Goal: Task Accomplishment & Management: Complete application form

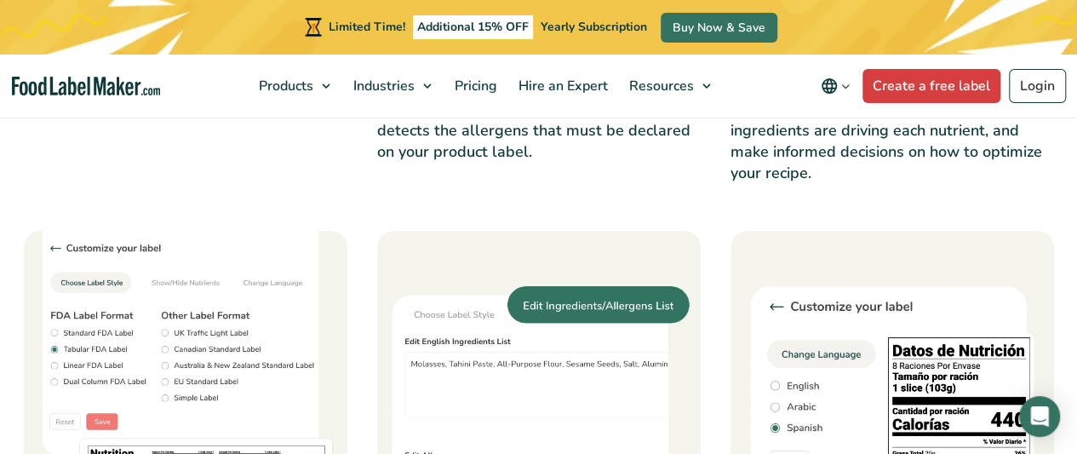
scroll to position [1771, 0]
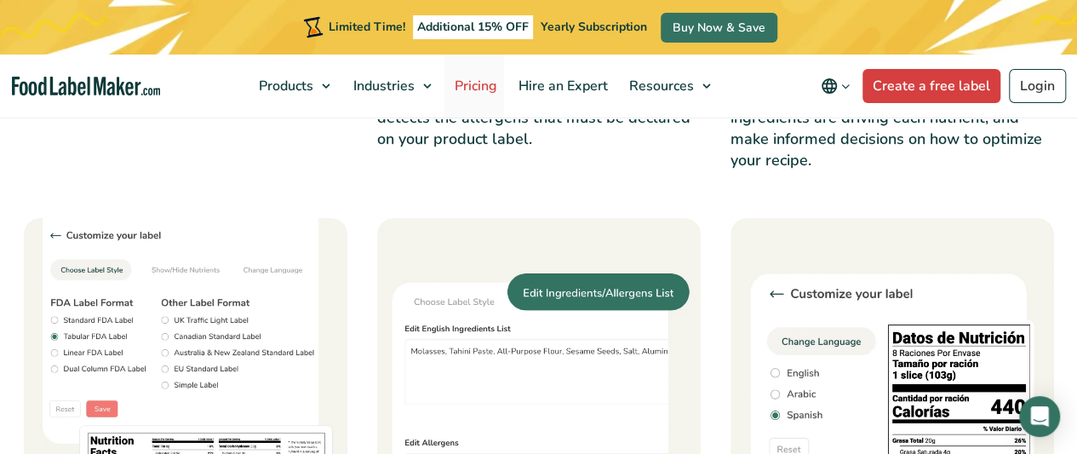
click at [485, 88] on span "Pricing" at bounding box center [474, 86] width 49 height 19
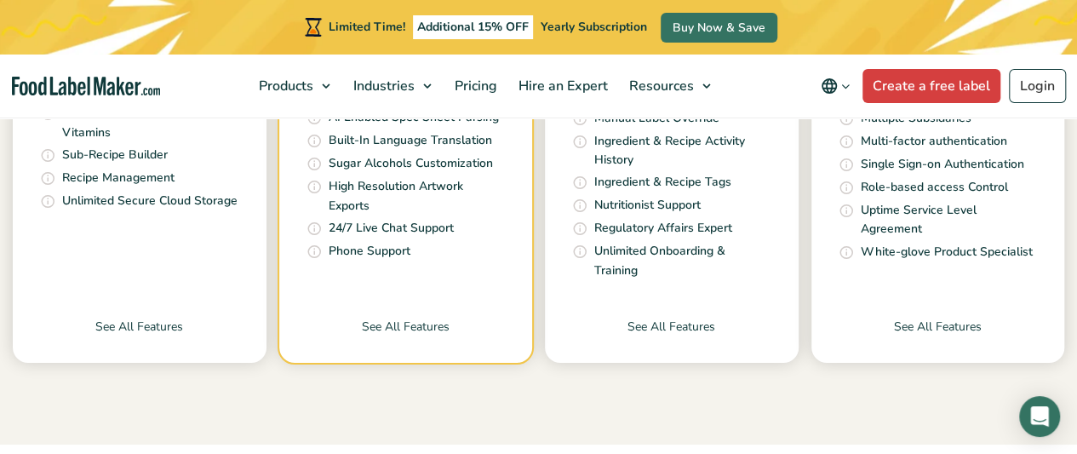
scroll to position [853, 0]
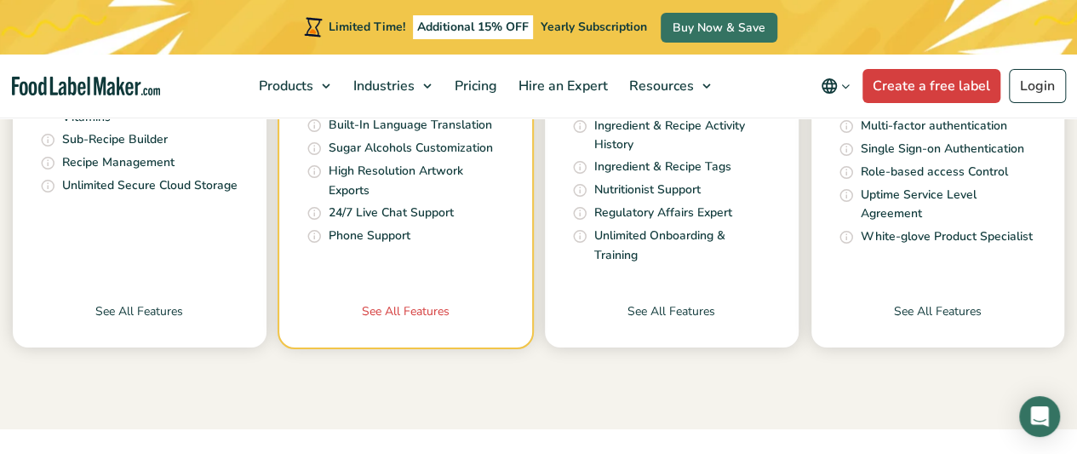
click at [416, 302] on link "See All Features" at bounding box center [406, 324] width 254 height 45
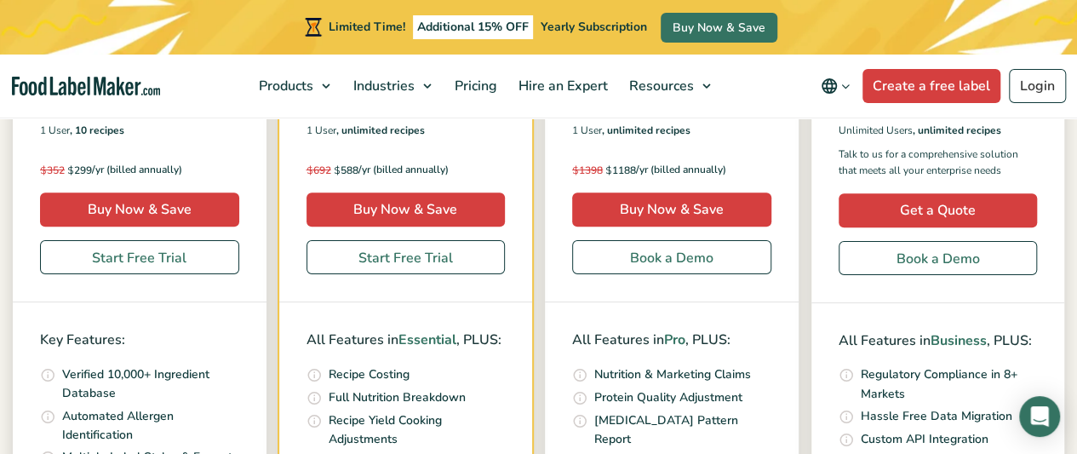
scroll to position [467, 0]
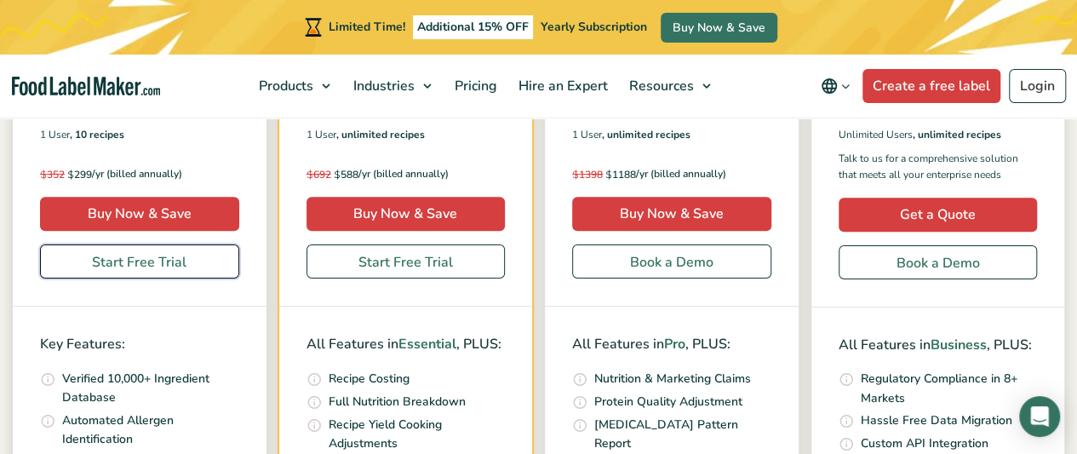
click at [126, 267] on link "Start Free Trial" at bounding box center [139, 261] width 199 height 34
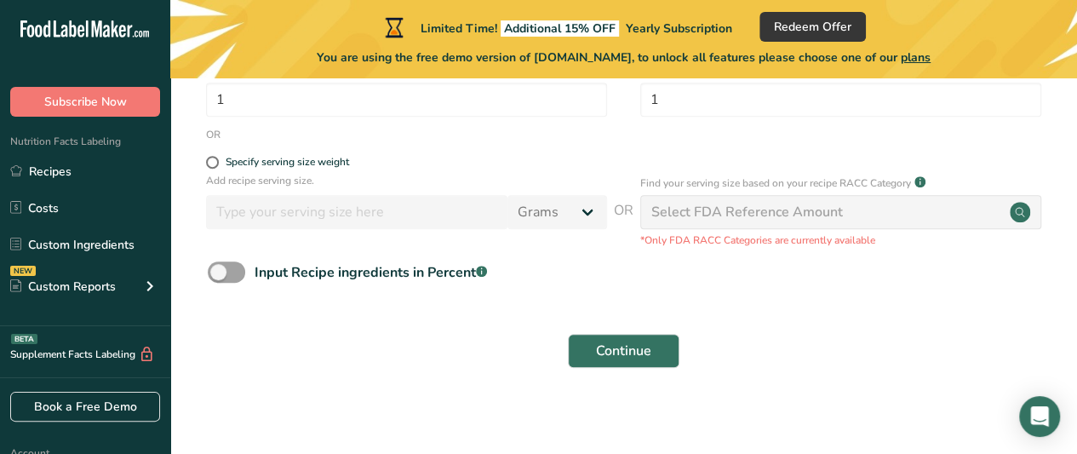
scroll to position [353, 0]
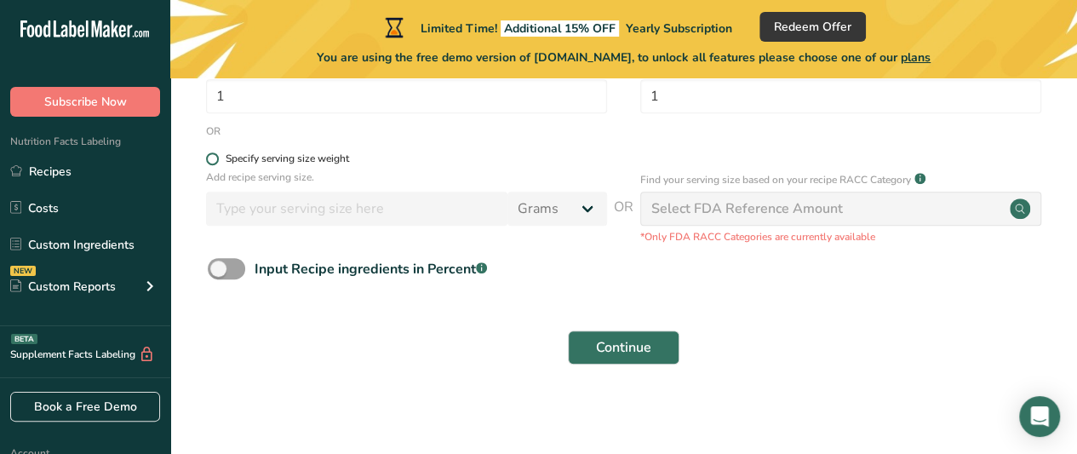
click at [211, 154] on span at bounding box center [212, 158] width 13 height 13
click at [211, 154] on input "Specify serving size weight" at bounding box center [211, 158] width 11 height 11
radio input "true"
radio input "false"
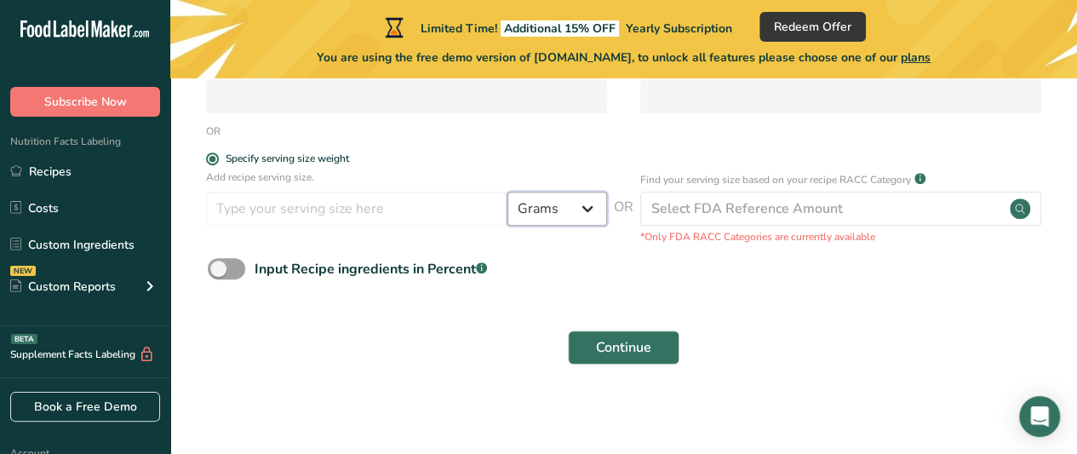
click at [588, 206] on select "Grams kg mg mcg lb oz l mL fl oz tbsp tsp cup qt gallon" at bounding box center [558, 209] width 100 height 34
click at [738, 320] on div "Continue" at bounding box center [624, 347] width 853 height 55
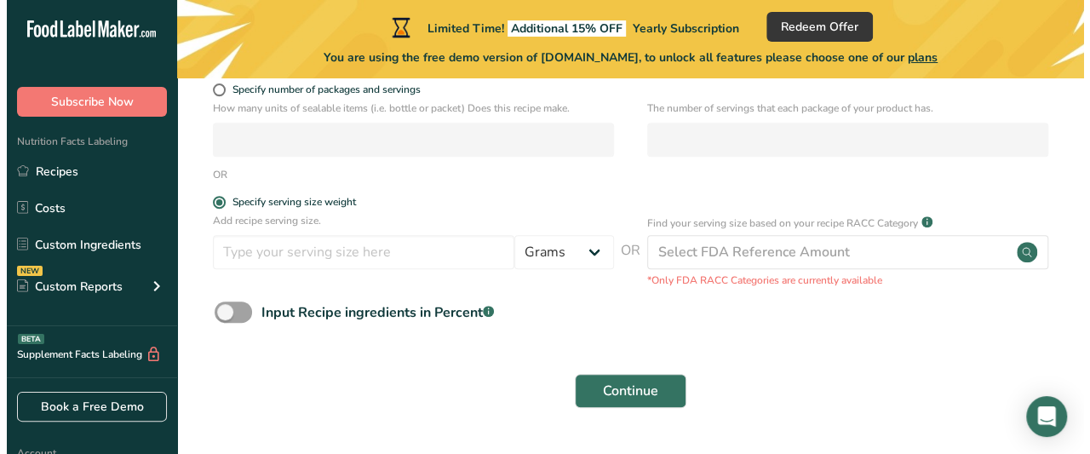
scroll to position [297, 0]
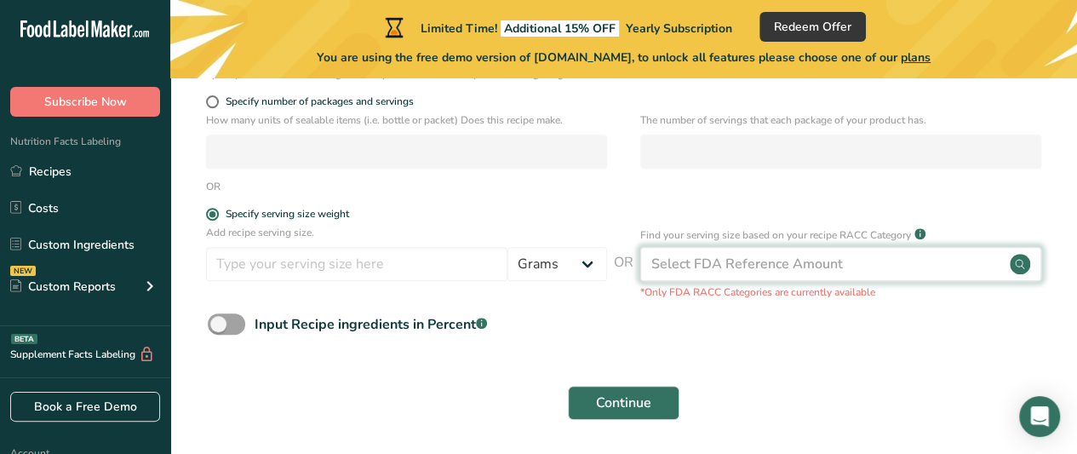
click at [1019, 263] on circle at bounding box center [1020, 264] width 20 height 20
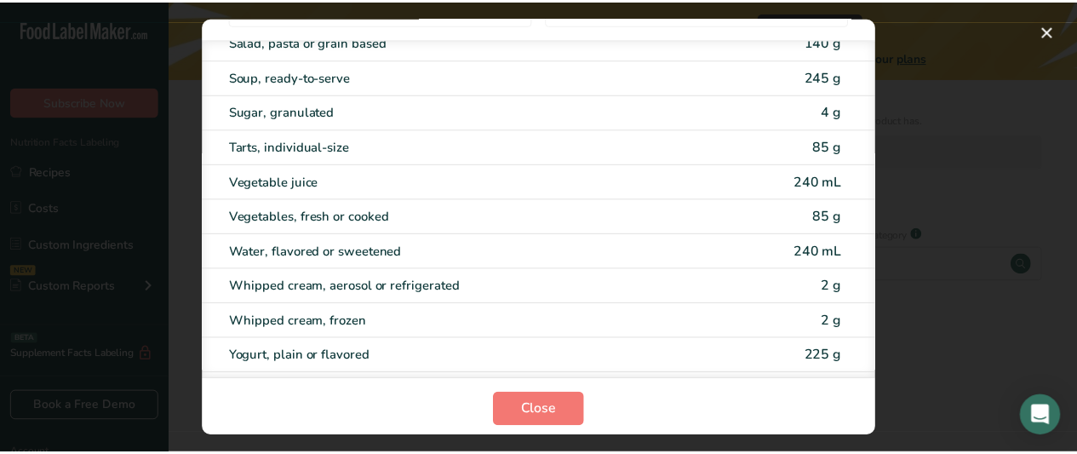
scroll to position [87, 0]
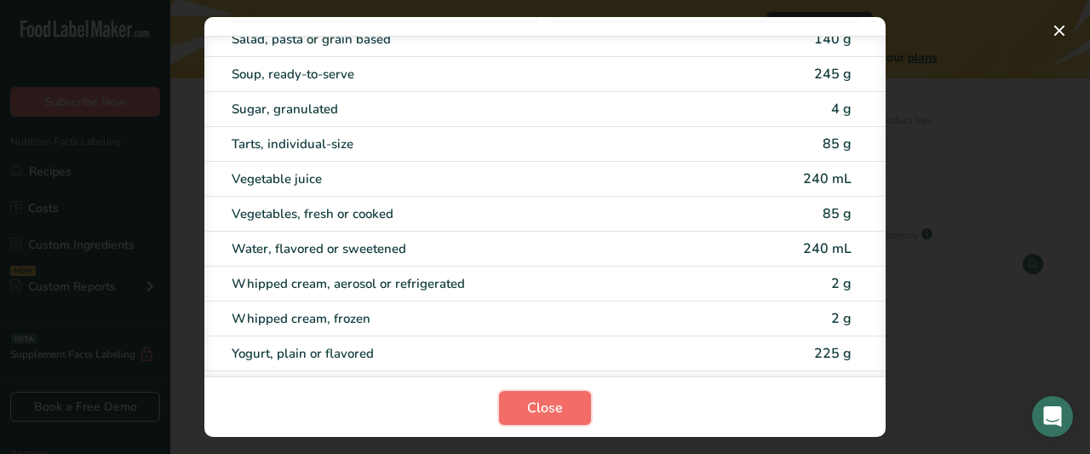
click at [555, 405] on span "Close" at bounding box center [545, 408] width 36 height 20
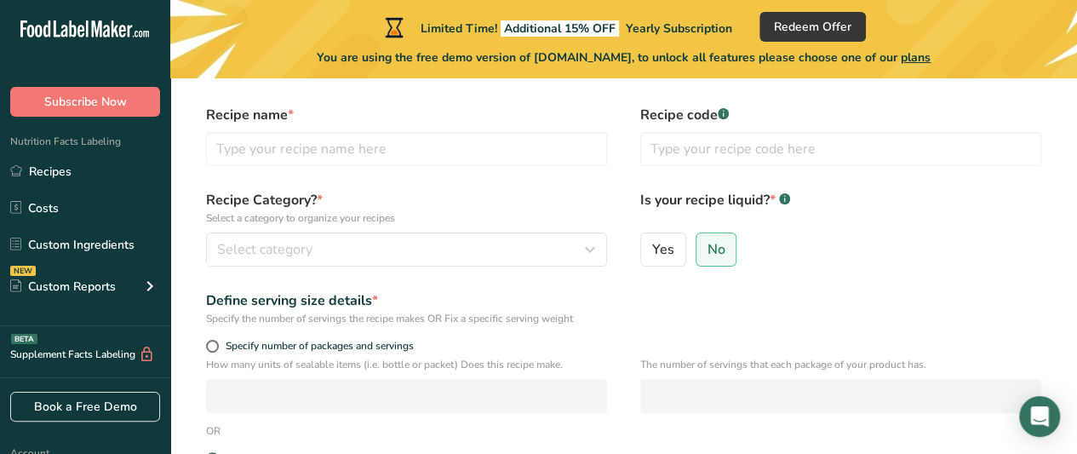
scroll to position [0, 0]
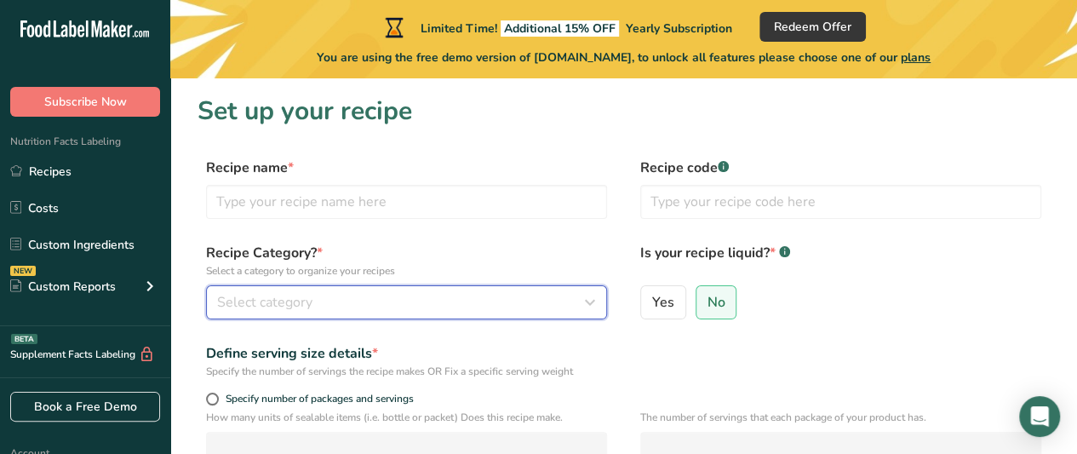
click at [584, 297] on icon "button" at bounding box center [590, 302] width 20 height 31
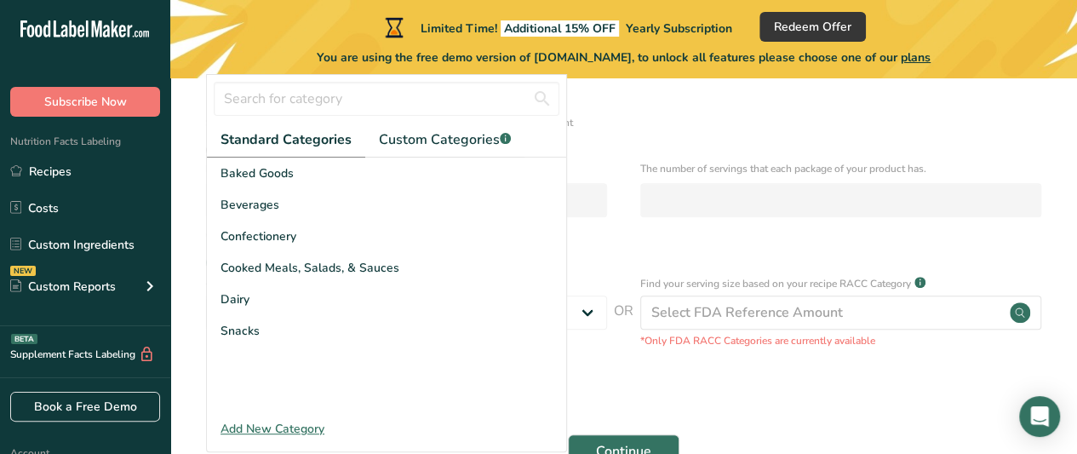
scroll to position [259, 0]
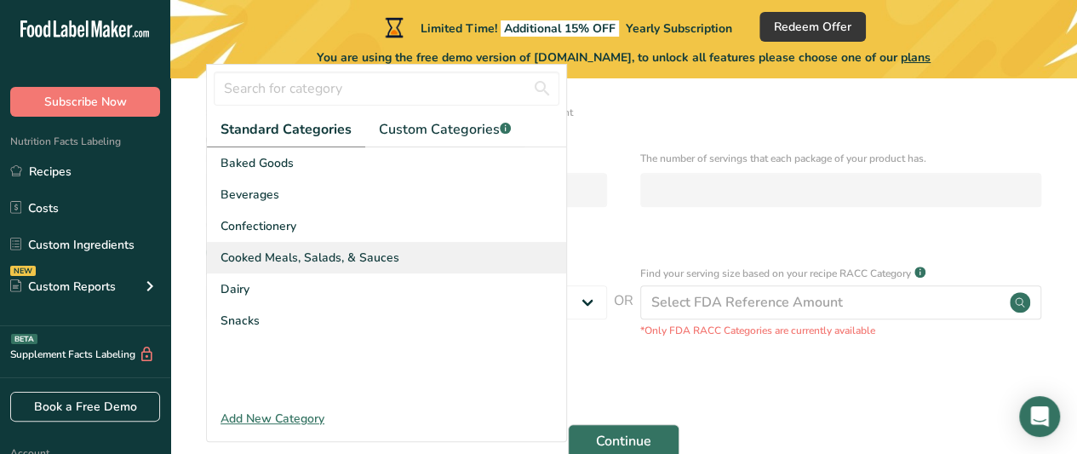
click at [388, 258] on span "Cooked Meals, Salads, & Sauces" at bounding box center [310, 258] width 179 height 18
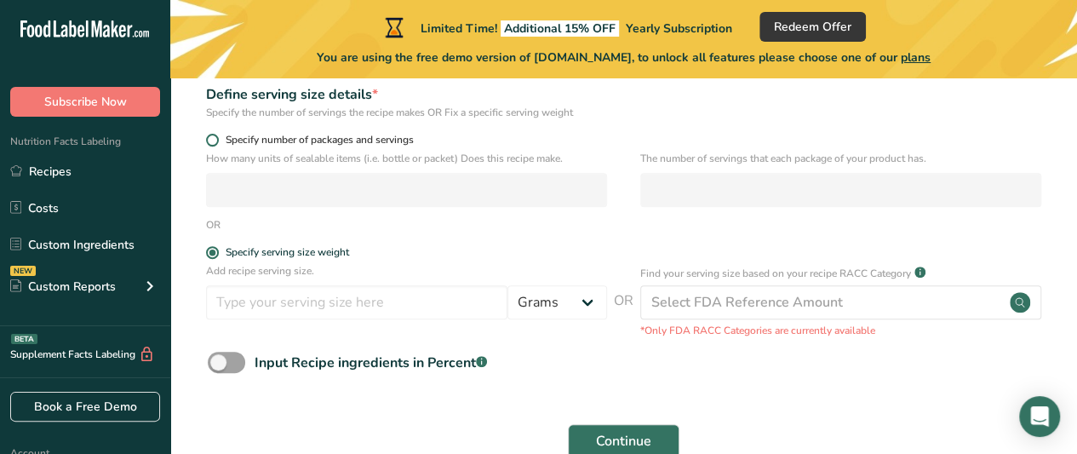
click at [211, 139] on span at bounding box center [212, 140] width 13 height 13
click at [211, 139] on input "Specify number of packages and servings" at bounding box center [211, 140] width 11 height 11
radio input "true"
radio input "false"
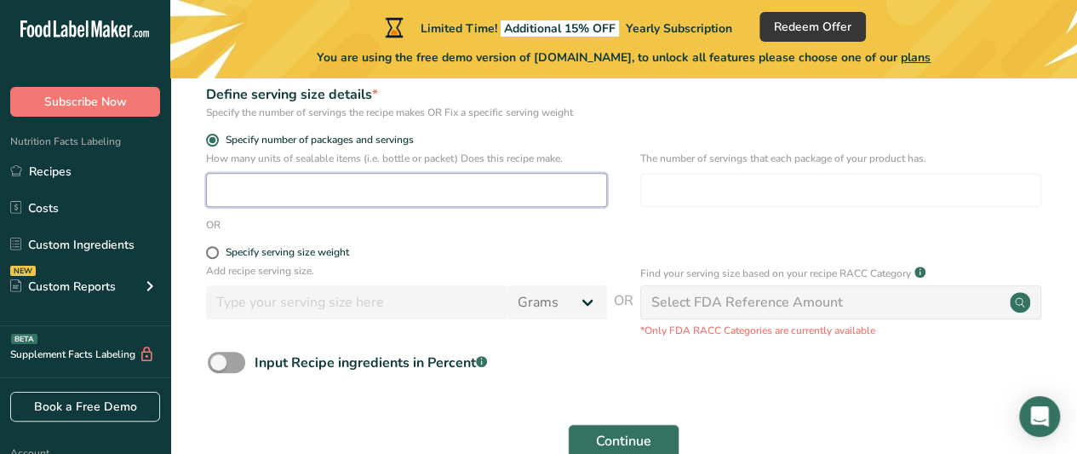
click at [272, 198] on input "number" at bounding box center [406, 190] width 401 height 34
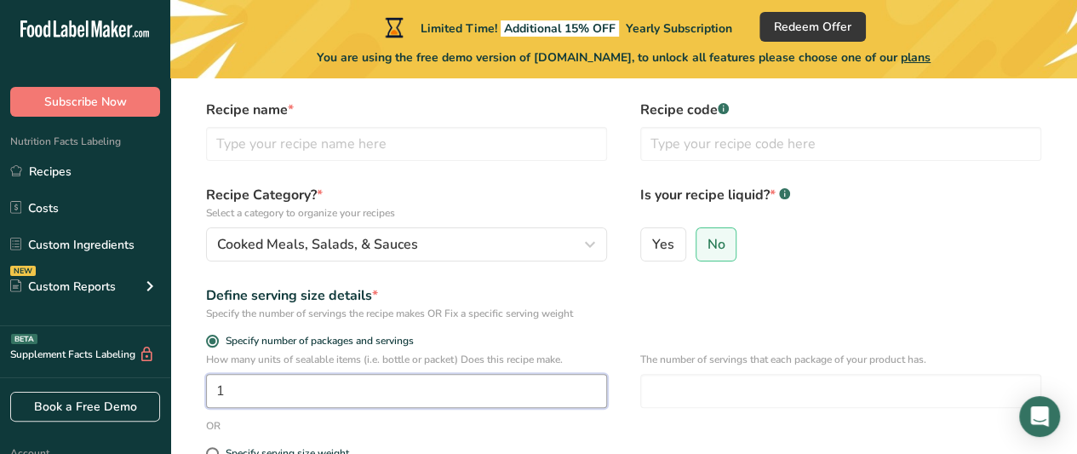
scroll to position [57, 0]
type input "1"
click at [663, 251] on span "Yes" at bounding box center [663, 245] width 22 height 17
click at [652, 250] on input "Yes" at bounding box center [646, 244] width 11 height 11
radio input "true"
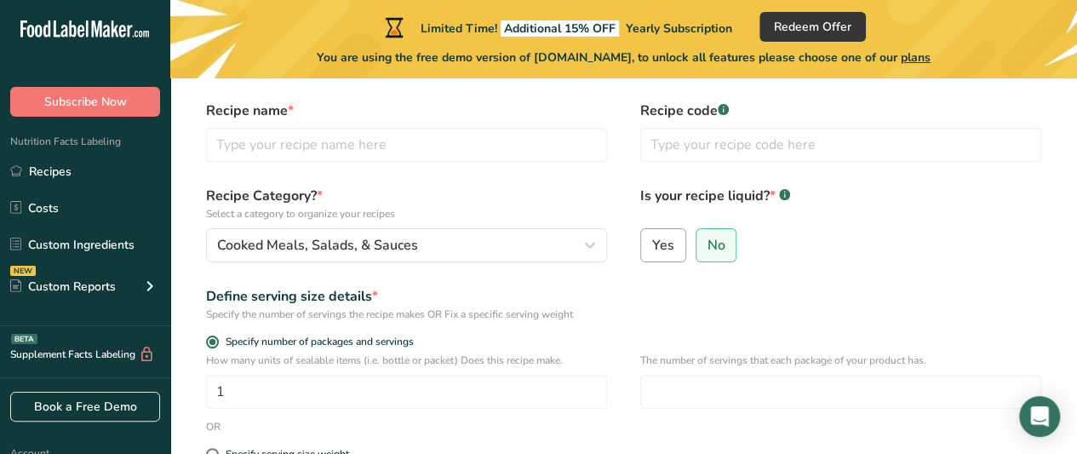
radio input "false"
select select "22"
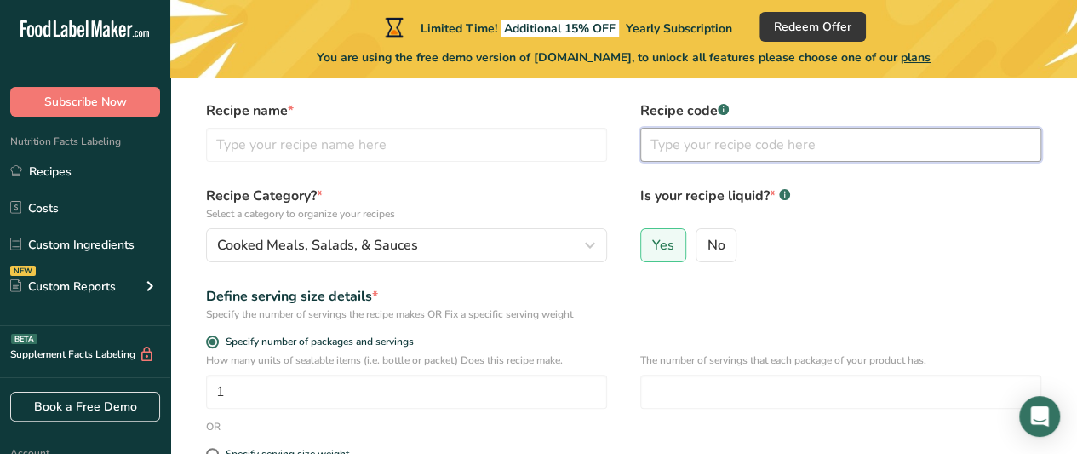
click at [770, 145] on input "text" at bounding box center [840, 145] width 401 height 34
type input "1"
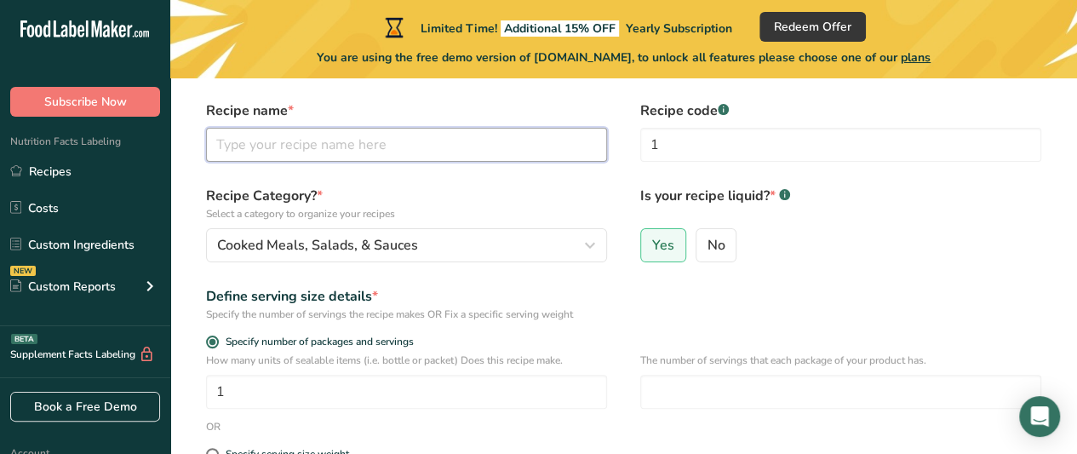
click at [588, 139] on input "text" at bounding box center [406, 145] width 401 height 34
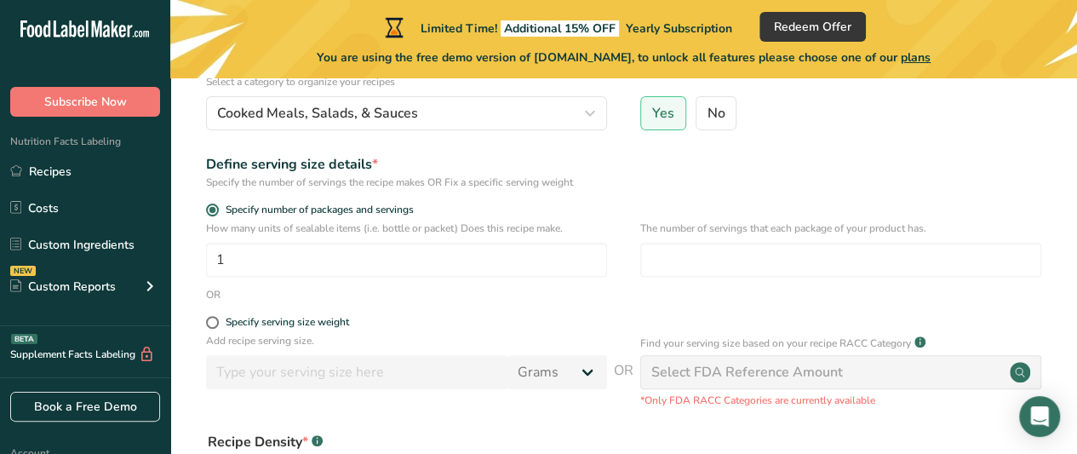
scroll to position [201, 0]
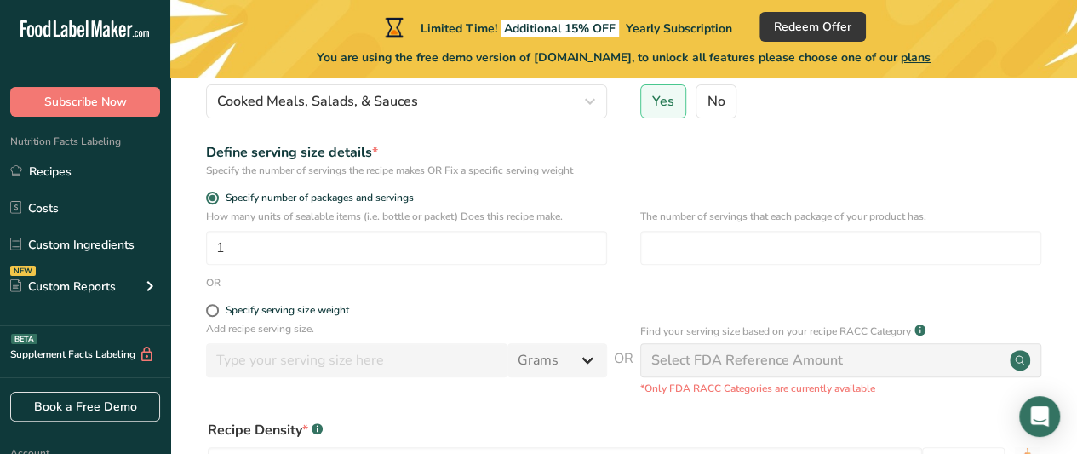
type input "Malvani Masala"
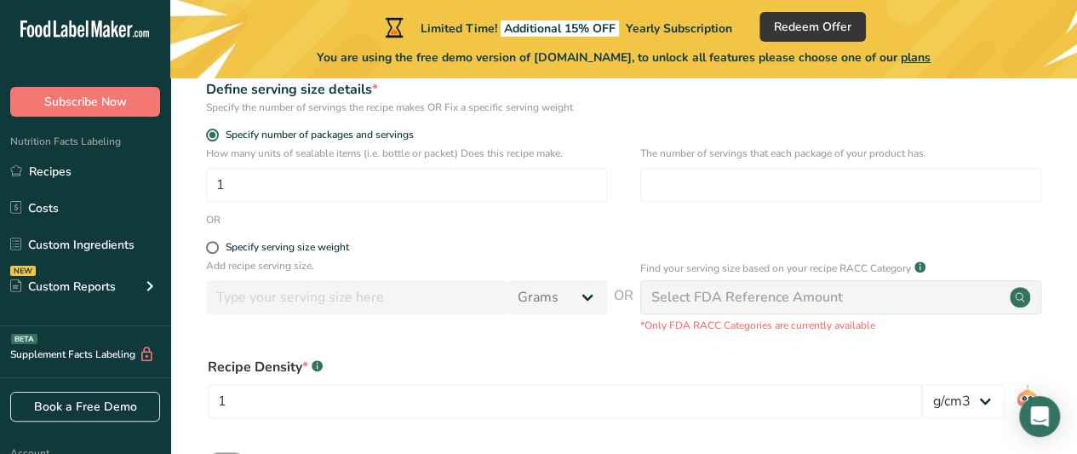
scroll to position [284, 0]
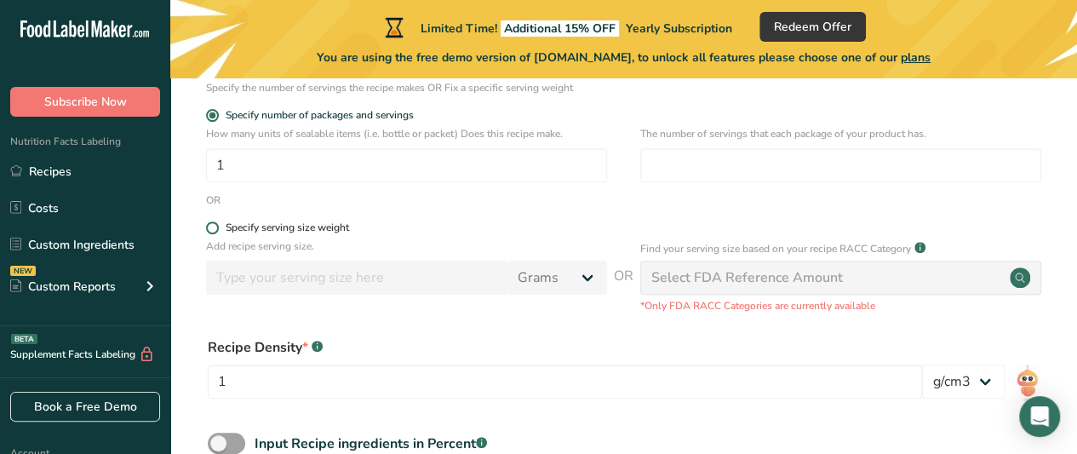
click at [207, 229] on span at bounding box center [212, 227] width 13 height 13
click at [207, 229] on input "Specify serving size weight" at bounding box center [211, 227] width 11 height 11
radio input "true"
radio input "false"
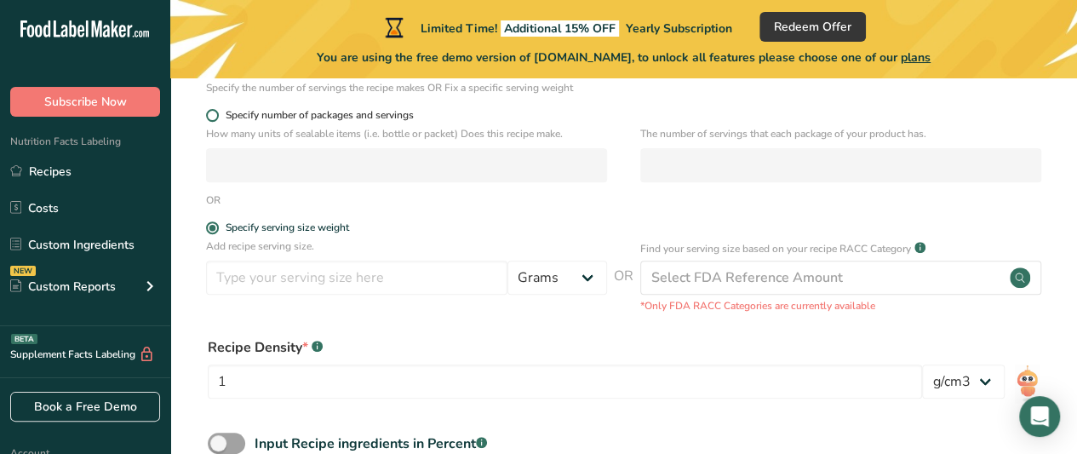
click at [213, 110] on span at bounding box center [212, 115] width 13 height 13
click at [213, 110] on input "Specify number of packages and servings" at bounding box center [211, 115] width 11 height 11
radio input "true"
radio input "false"
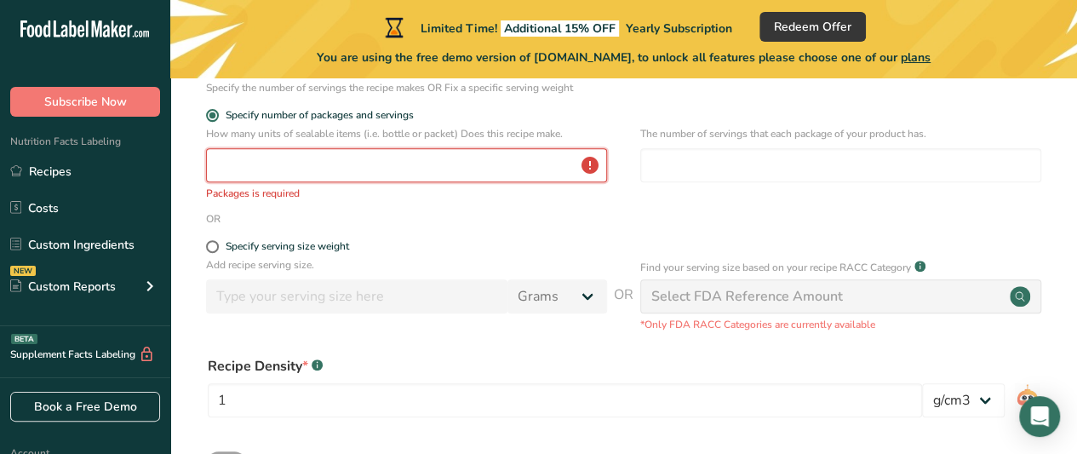
click at [249, 163] on input "number" at bounding box center [406, 165] width 401 height 34
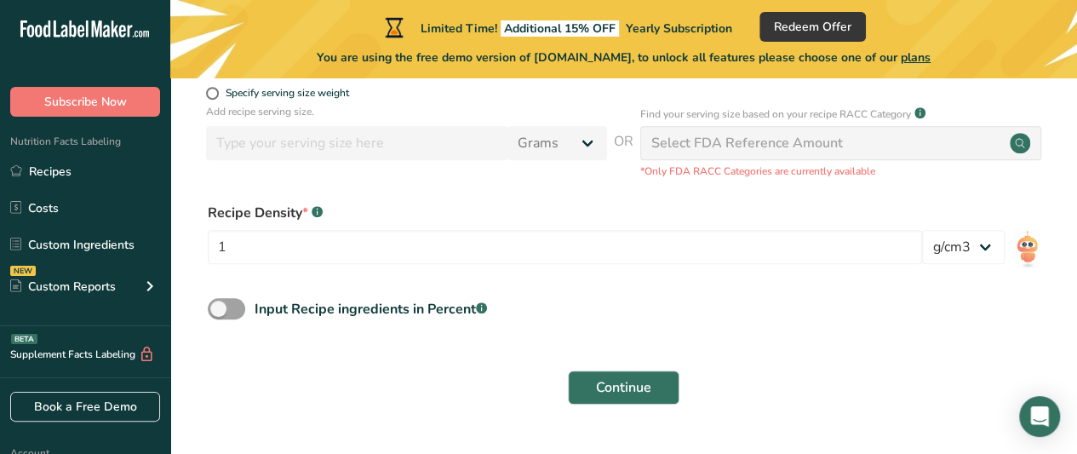
scroll to position [419, 0]
type input "1"
click at [988, 251] on select "lb/ft3 g/cm3" at bounding box center [963, 246] width 83 height 34
select select "23"
click at [922, 229] on select "lb/ft3 g/cm3" at bounding box center [963, 246] width 83 height 34
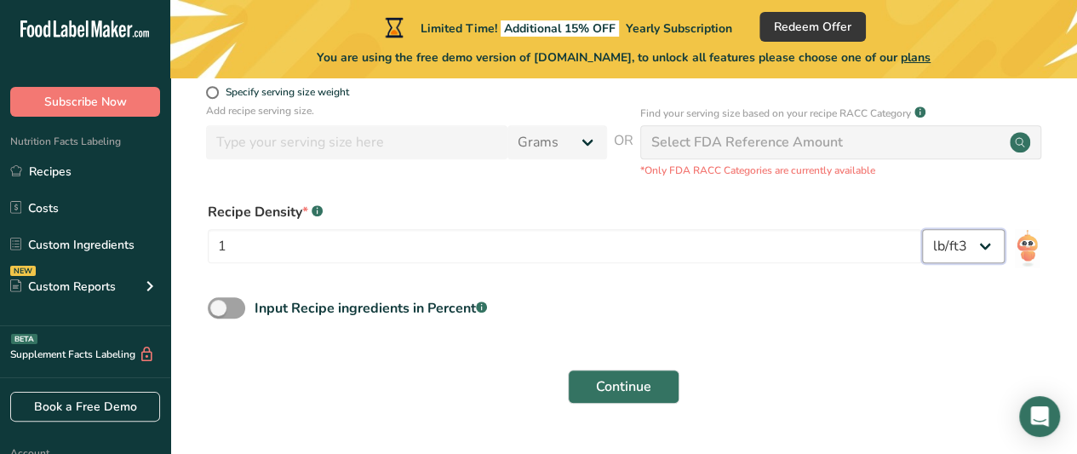
scroll to position [445, 0]
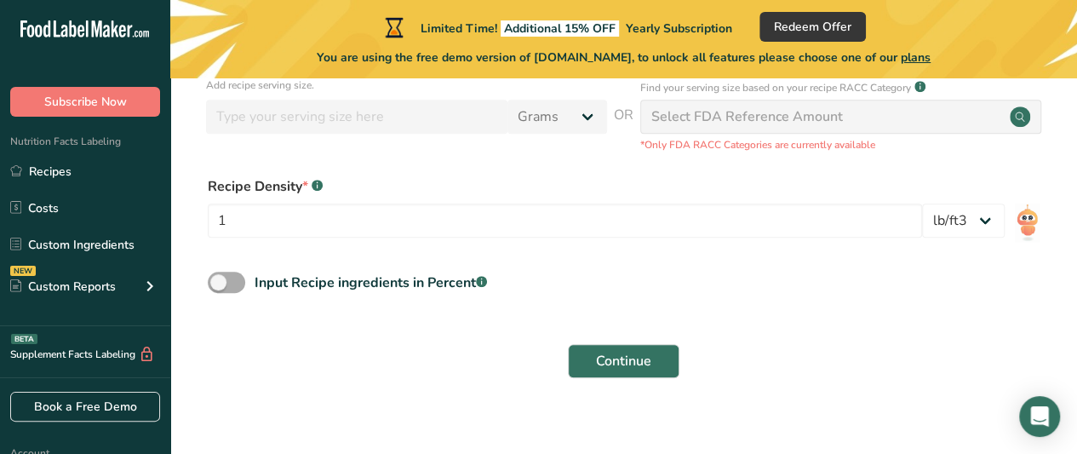
click at [228, 276] on span at bounding box center [226, 282] width 37 height 21
click at [219, 277] on input "Input Recipe ingredients in Percent .a-a{fill:#347362;}.b-a{fill:#fff;}" at bounding box center [213, 282] width 11 height 11
checkbox input "true"
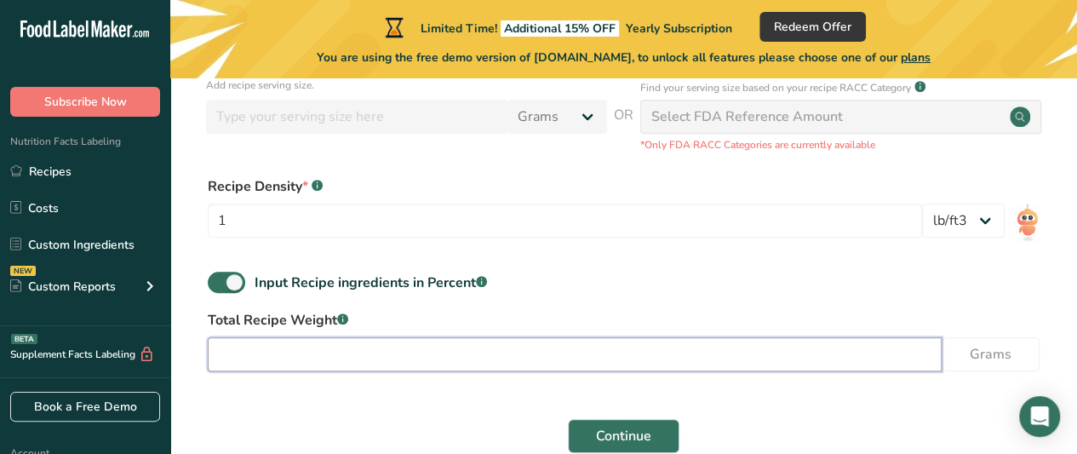
click at [508, 342] on input "number" at bounding box center [575, 354] width 734 height 34
type input "5"
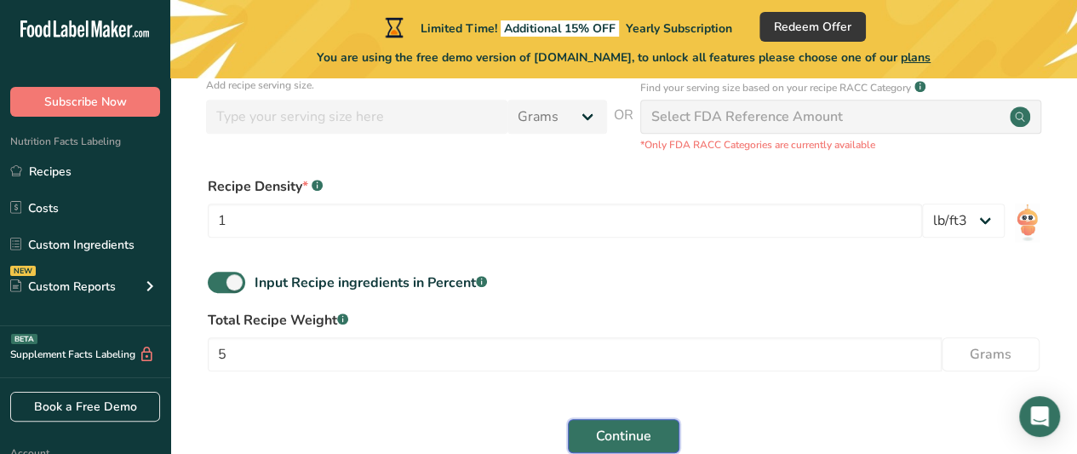
click at [657, 435] on button "Continue" at bounding box center [624, 436] width 112 height 34
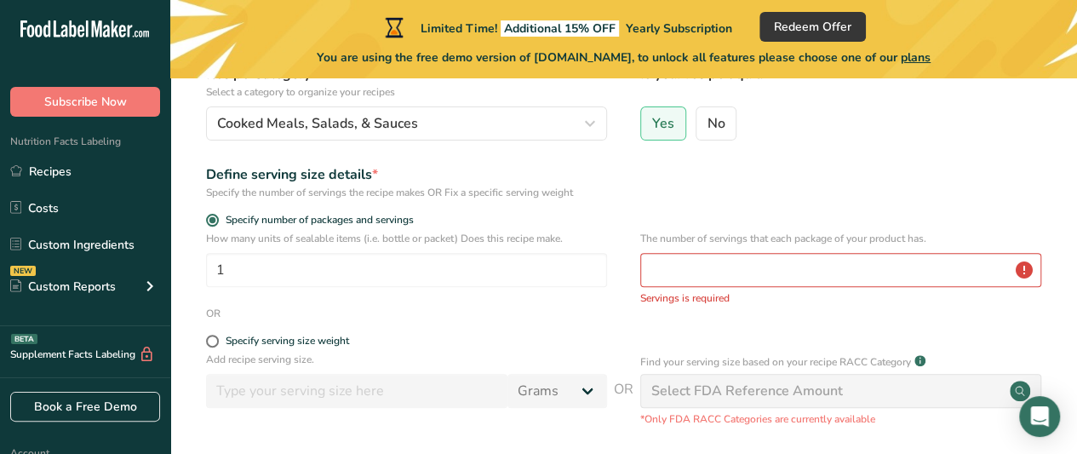
scroll to position [177, 0]
click at [887, 278] on input "number" at bounding box center [840, 272] width 401 height 34
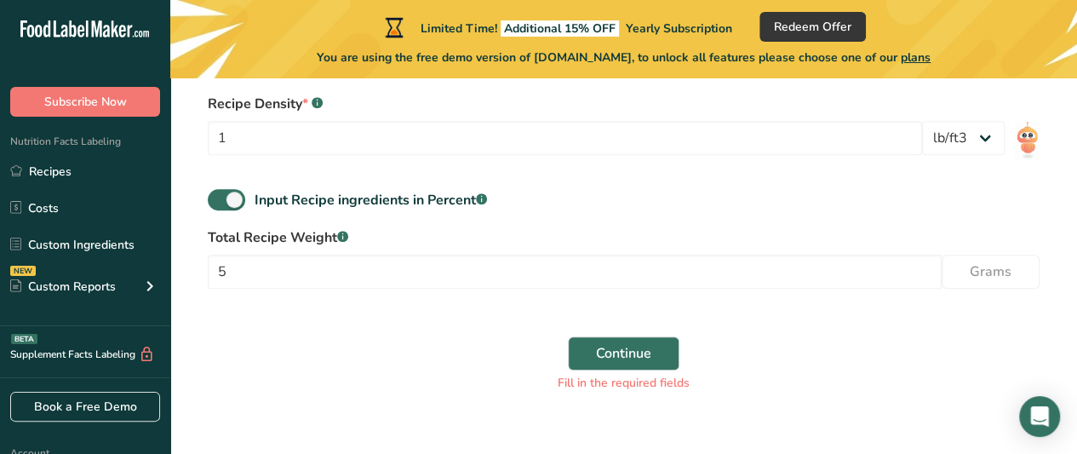
scroll to position [548, 0]
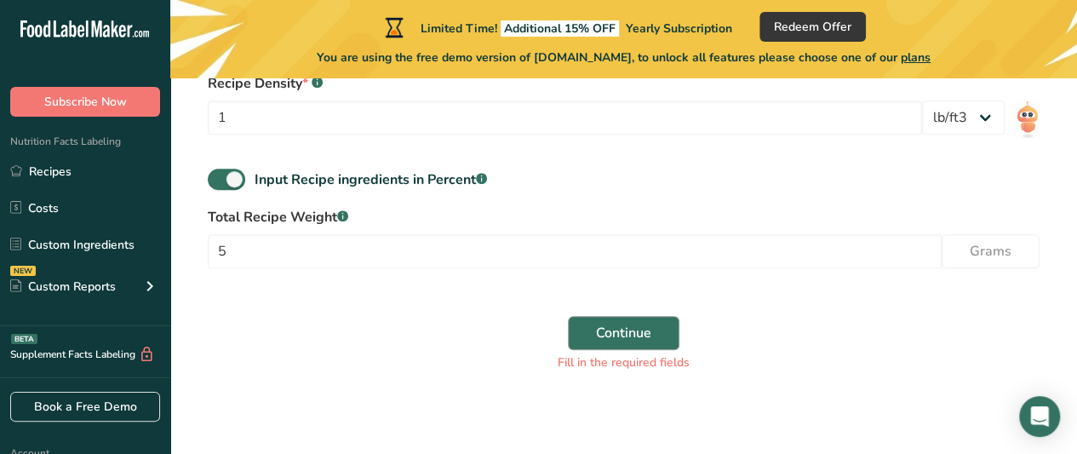
type input "1"
click at [646, 336] on span "Continue" at bounding box center [623, 333] width 55 height 20
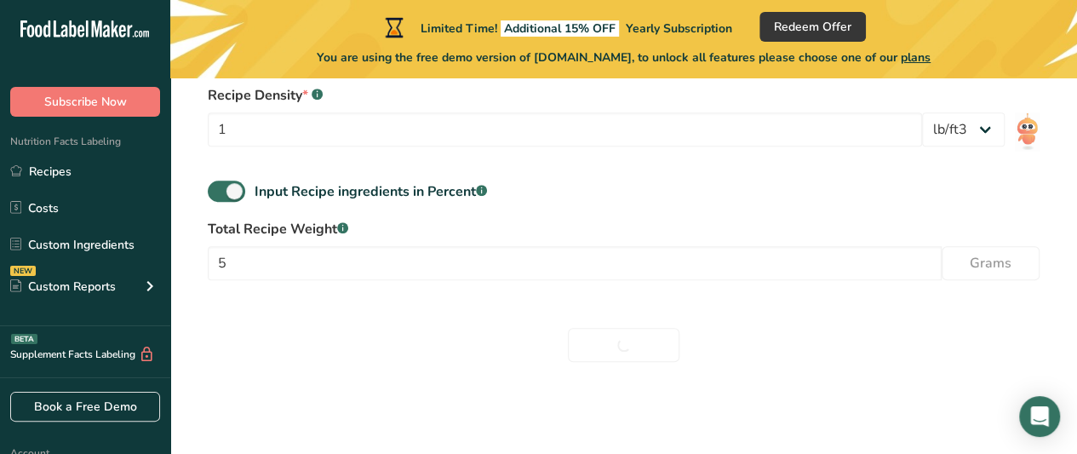
scroll to position [535, 0]
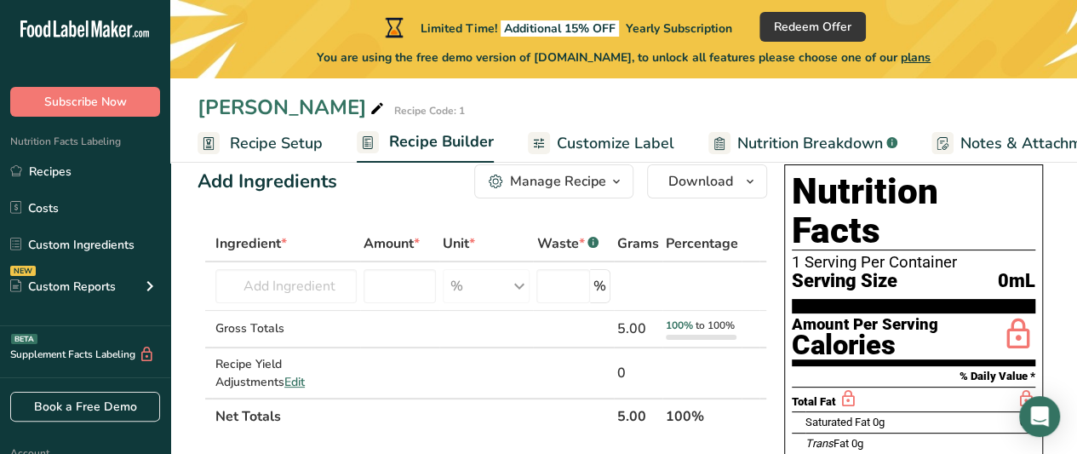
scroll to position [43, 0]
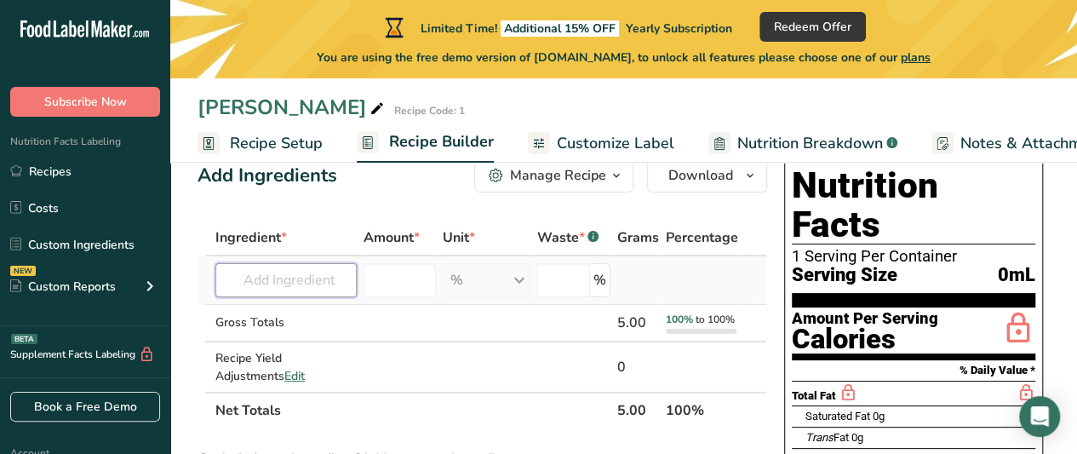
click at [306, 282] on input "text" at bounding box center [285, 280] width 141 height 34
type input "1 Onion"
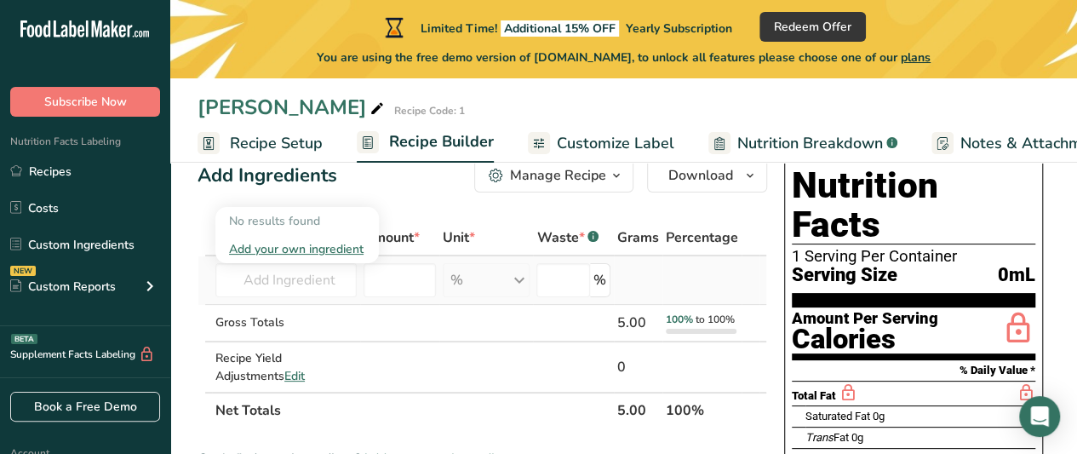
click at [332, 248] on div "Add your own ingredient" at bounding box center [297, 249] width 136 height 18
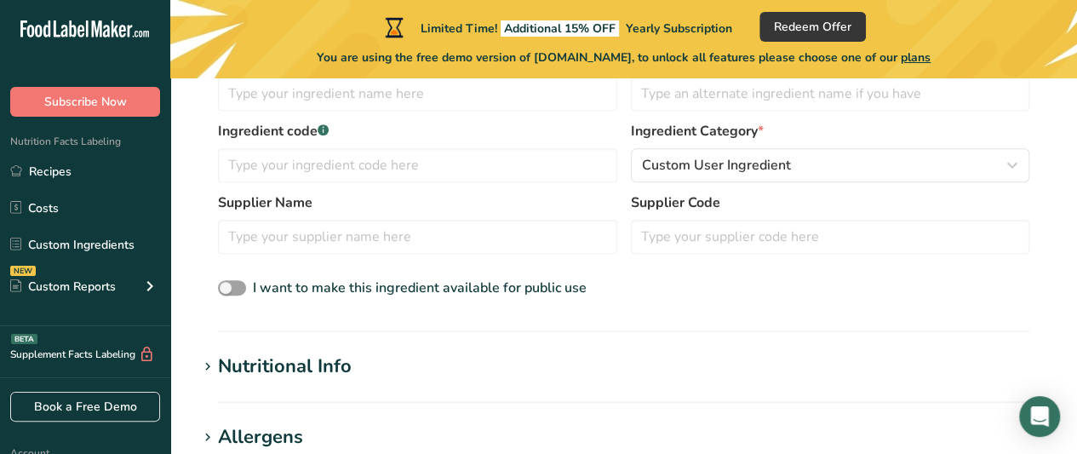
scroll to position [397, 0]
